Goal: Information Seeking & Learning: Find specific page/section

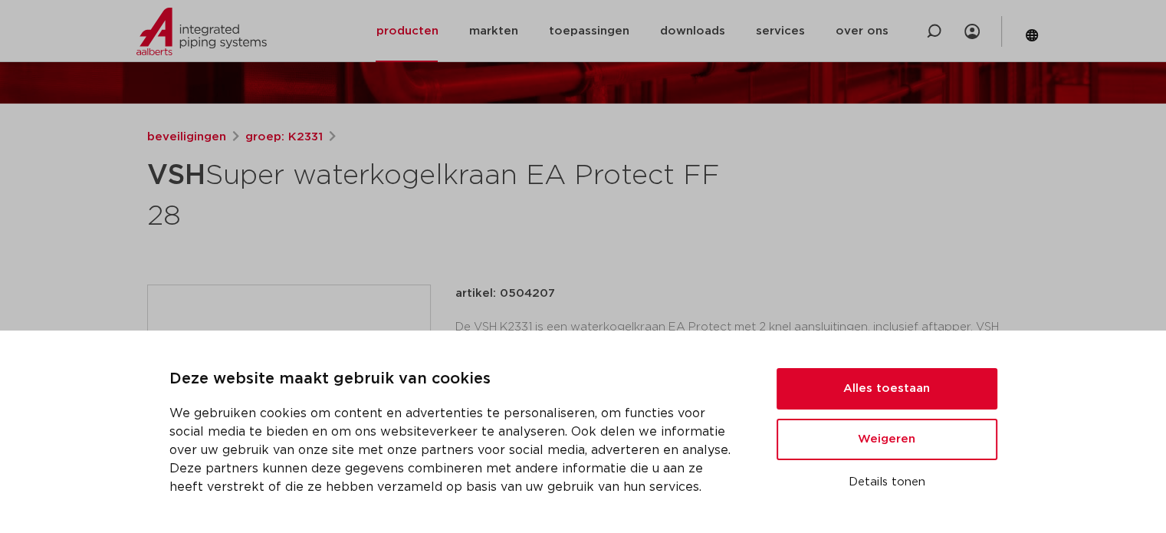
scroll to position [153, 0]
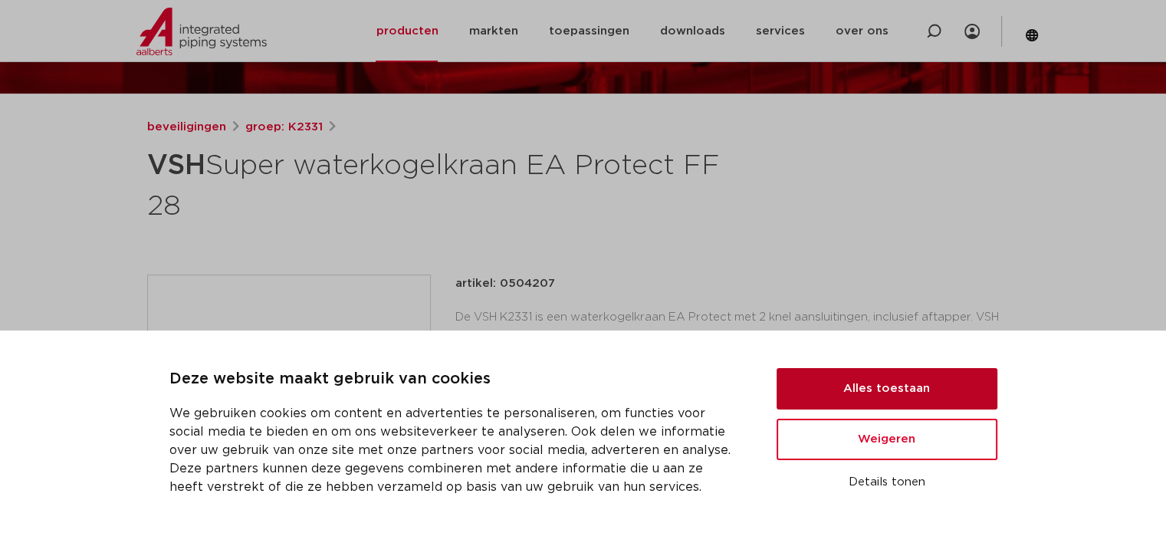
click at [911, 374] on button "Alles toestaan" at bounding box center [886, 388] width 221 height 41
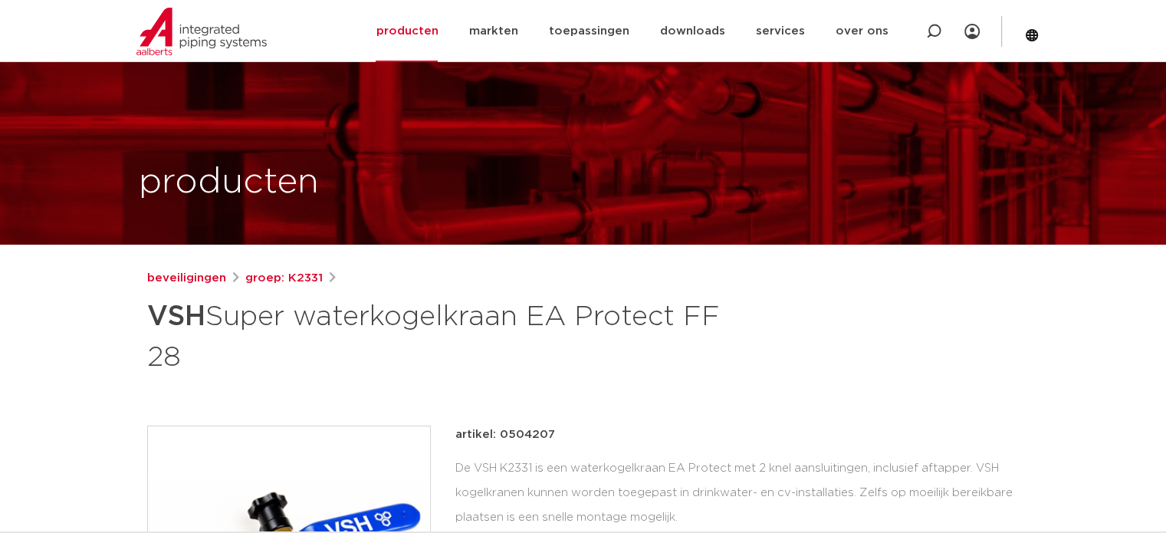
scroll to position [0, 0]
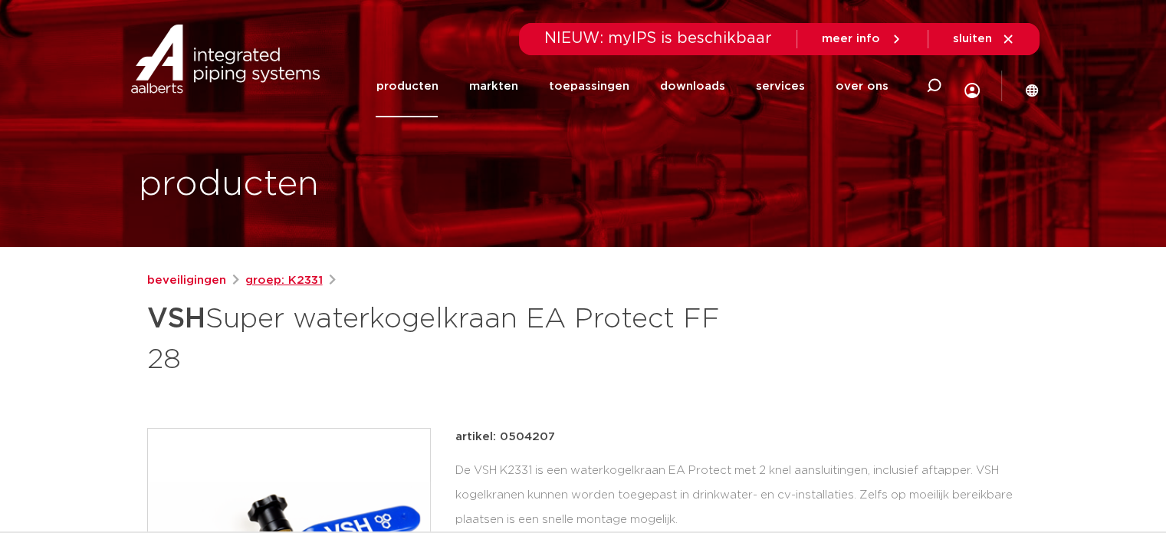
click at [305, 281] on link "groep: K2331" at bounding box center [283, 280] width 77 height 18
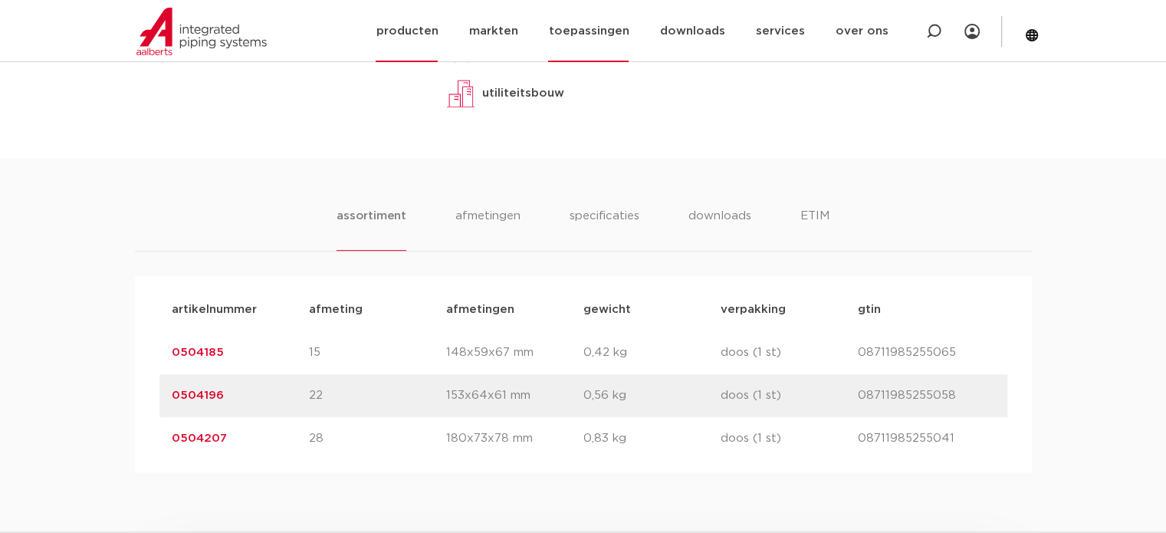
scroll to position [767, 0]
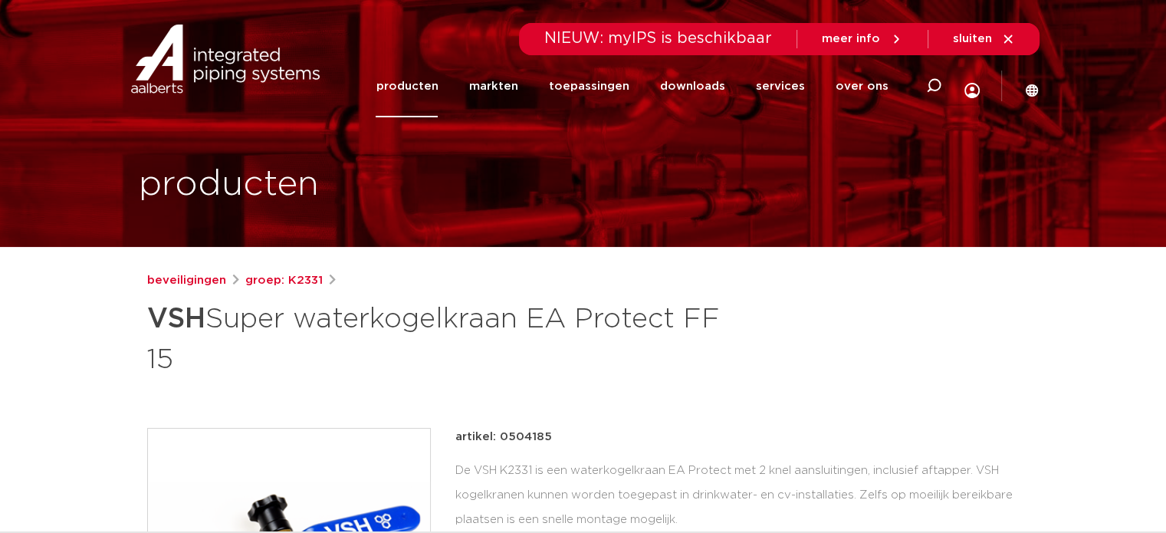
click at [423, 84] on link "producten" at bounding box center [407, 86] width 62 height 62
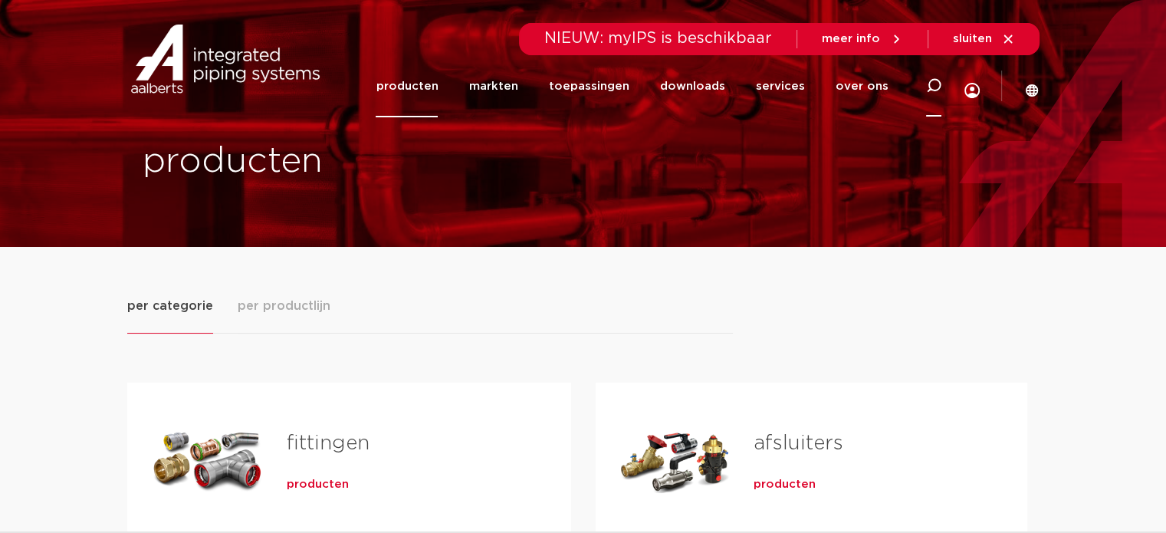
click at [931, 84] on icon at bounding box center [933, 85] width 15 height 15
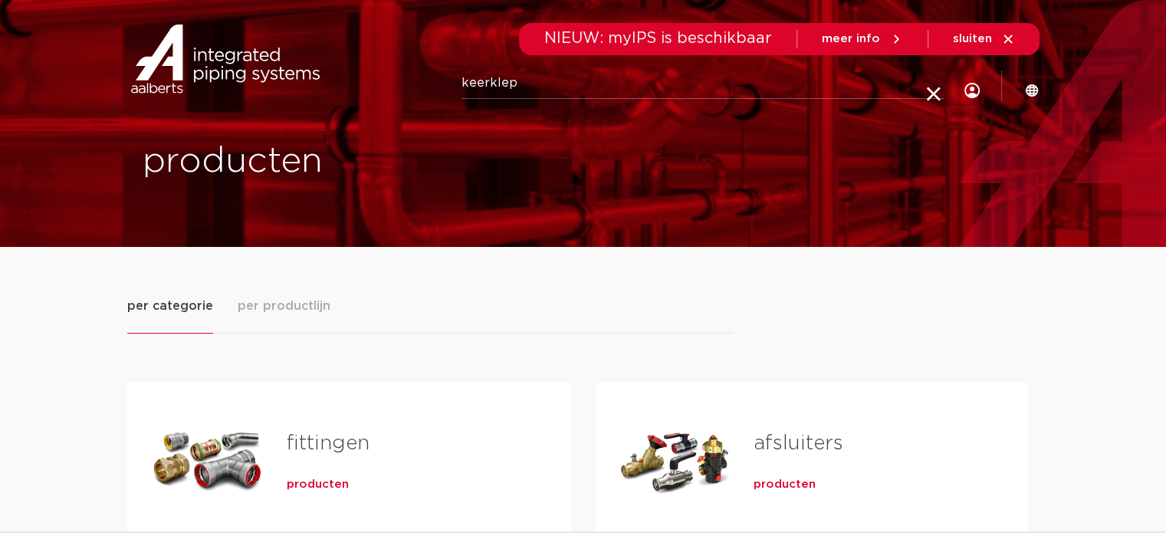
type input "keerklep"
click button "Zoeken" at bounding box center [0, 0] width 0 height 0
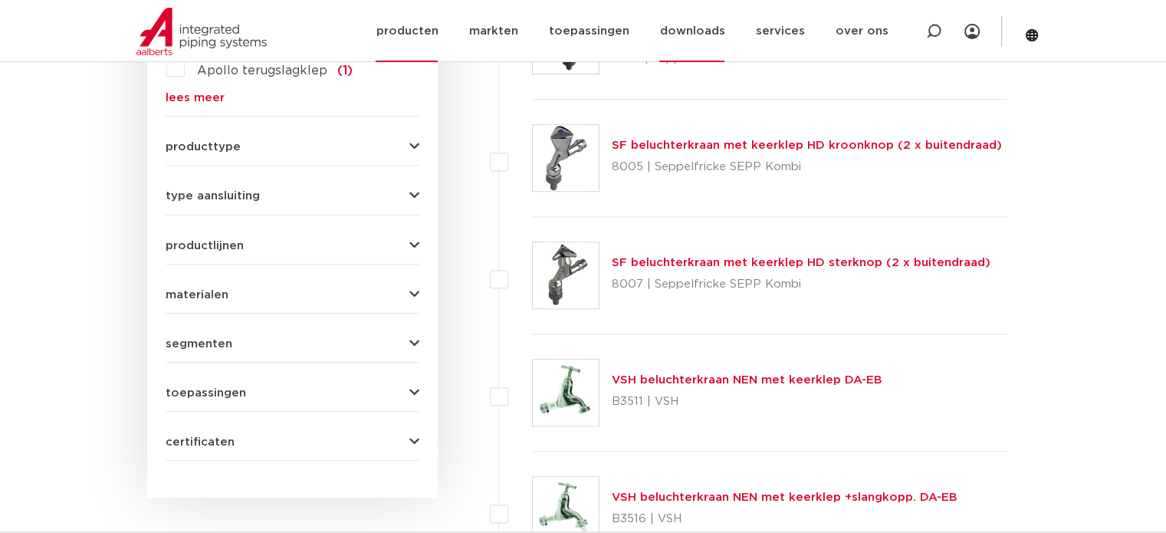
scroll to position [920, 0]
